Goal: Book appointment/travel/reservation

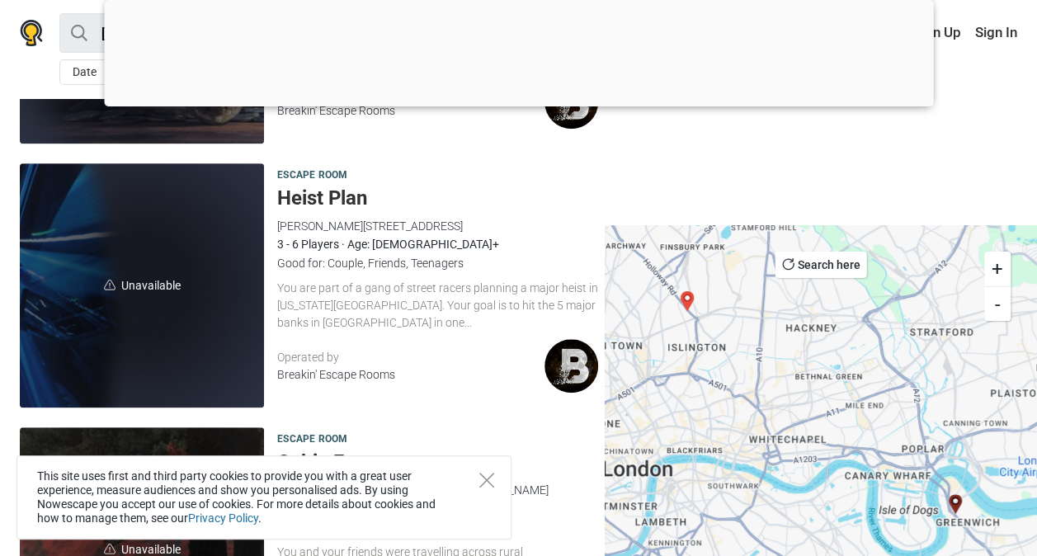
scroll to position [632, 0]
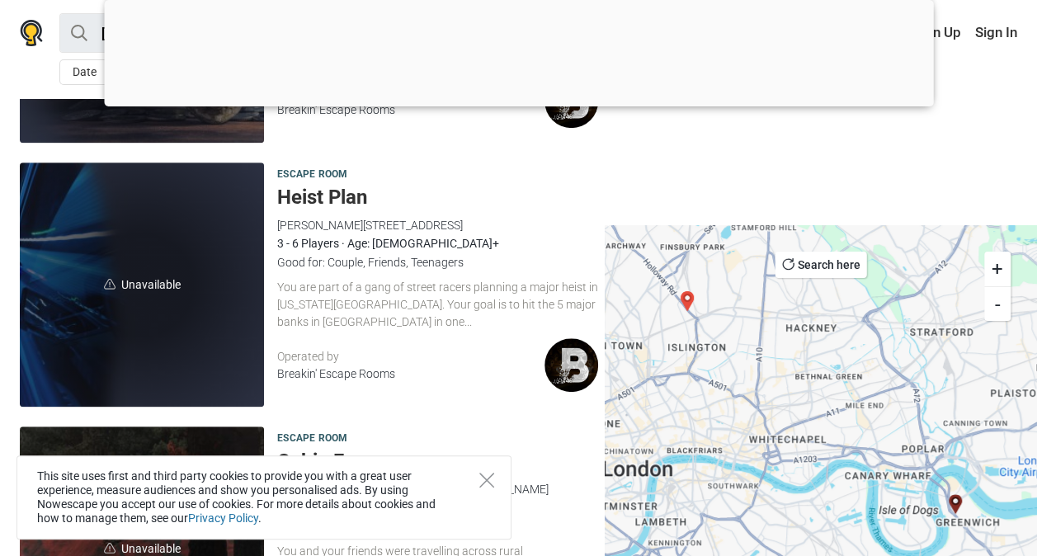
click at [404, 300] on div "You are part of a gang of street racers planning a major heist in [US_STATE][GE…" at bounding box center [437, 304] width 321 height 51
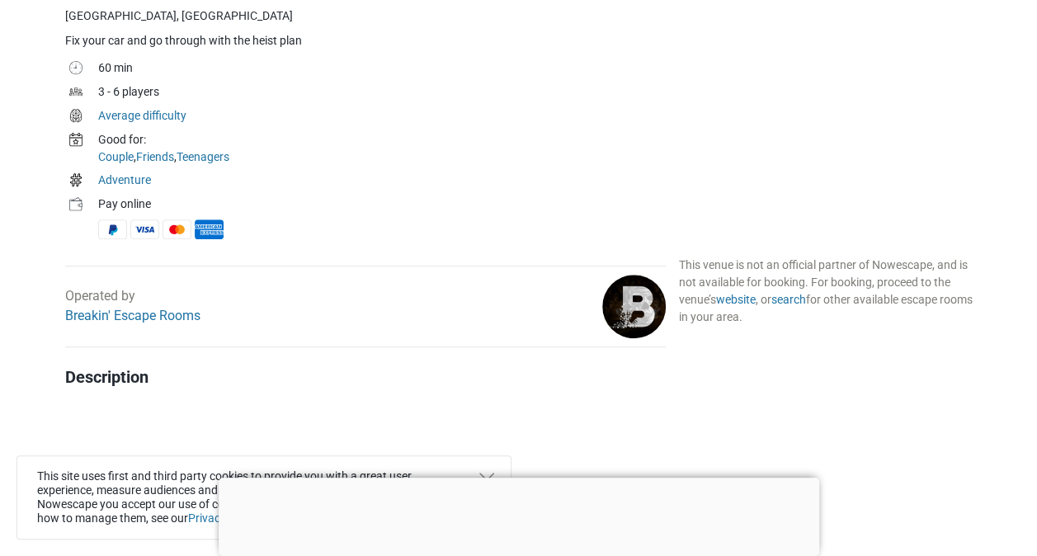
scroll to position [528, 0]
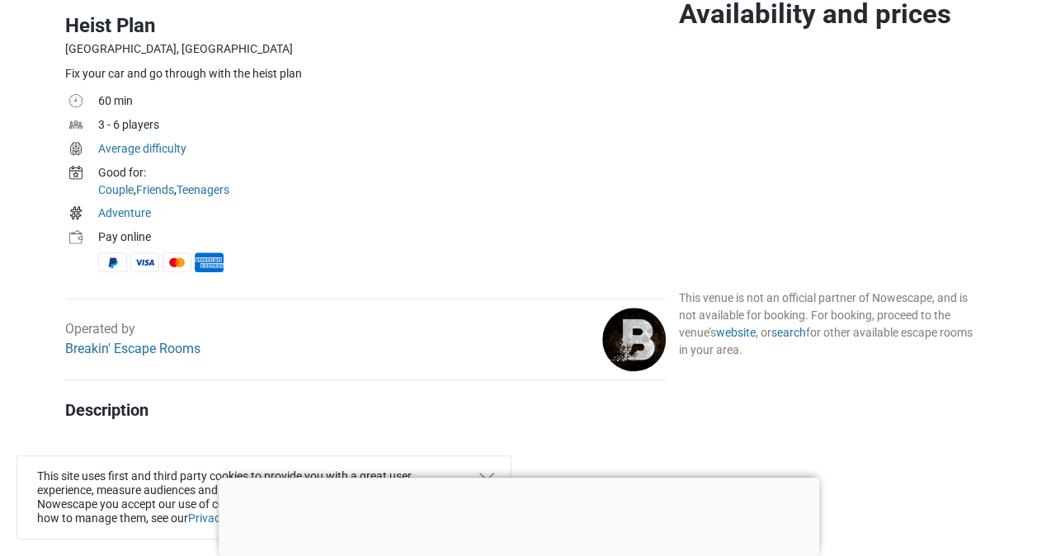
click at [110, 339] on div "Operated by Breakin' Escape Rooms" at bounding box center [132, 339] width 135 height 40
click at [112, 346] on link "Breakin' Escape Rooms" at bounding box center [132, 349] width 135 height 16
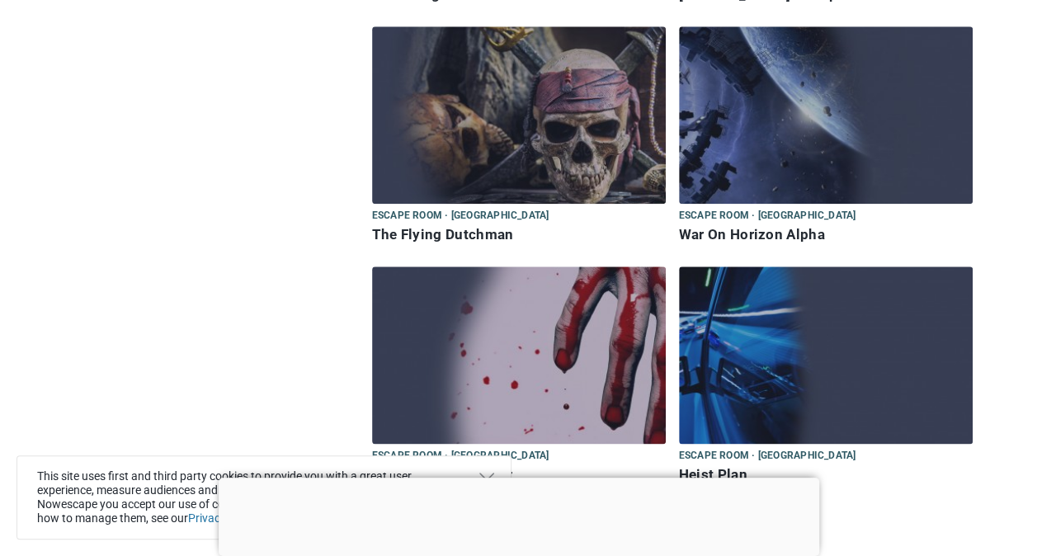
scroll to position [924, 0]
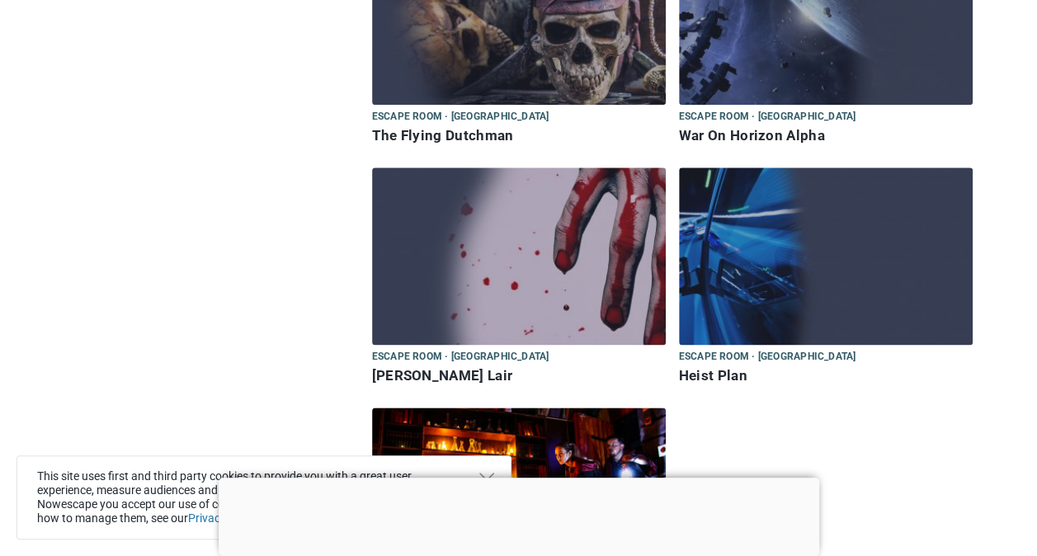
click at [770, 267] on img at bounding box center [826, 255] width 294 height 177
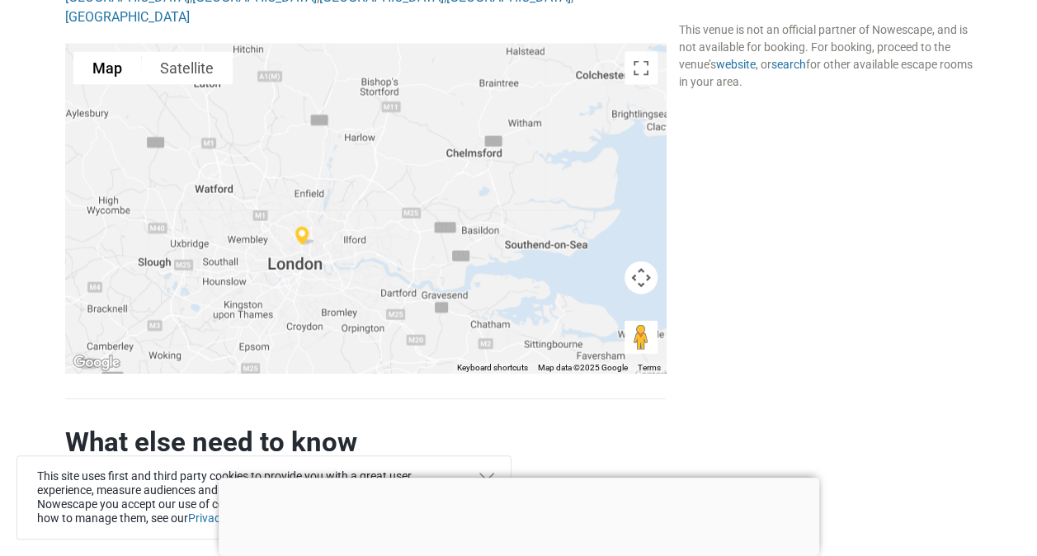
scroll to position [1713, 0]
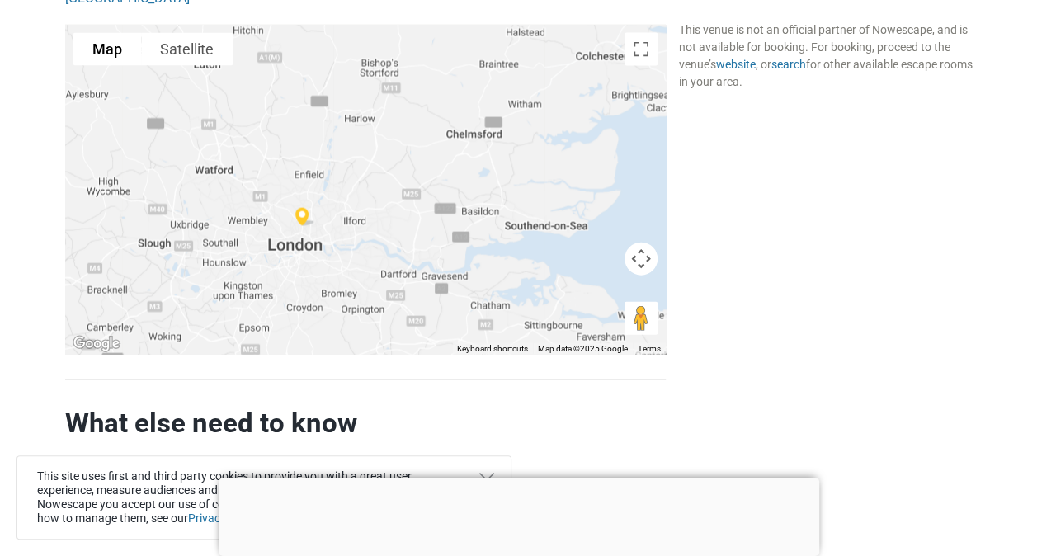
click at [495, 478] on div at bounding box center [519, 478] width 600 height 0
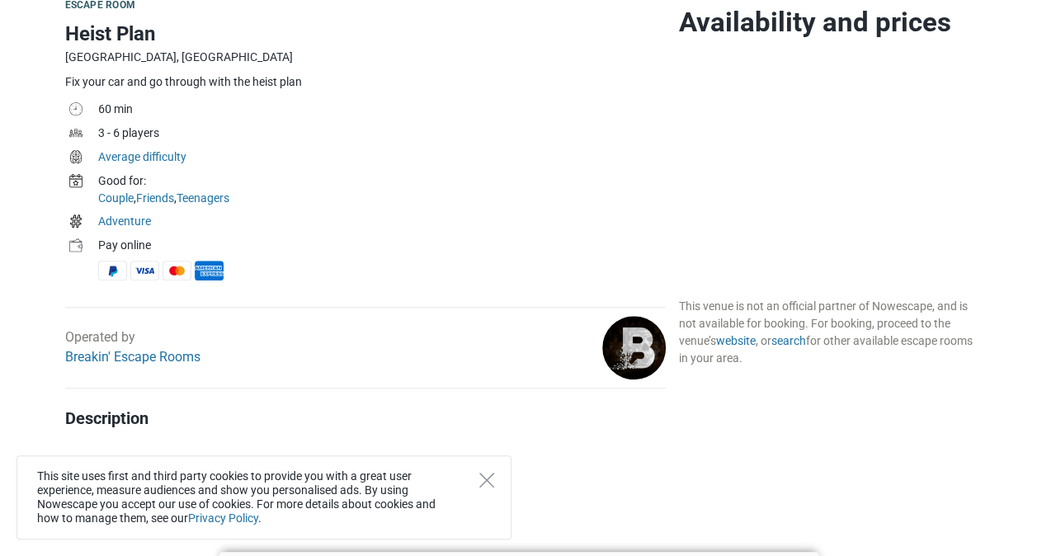
scroll to position [0, 0]
